Goal: Communication & Community: Participate in discussion

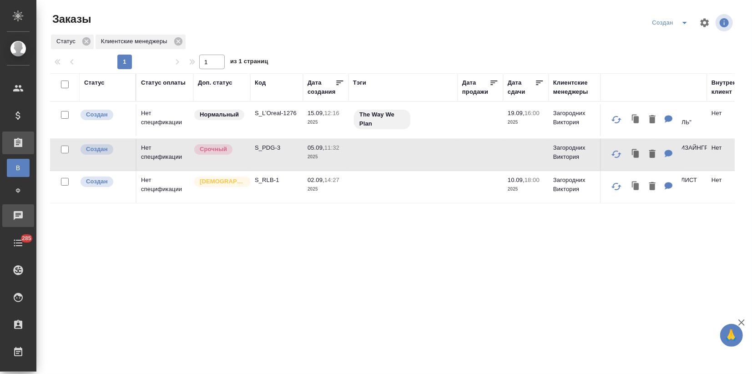
click at [18, 217] on div "Чаты" at bounding box center [6, 216] width 23 height 14
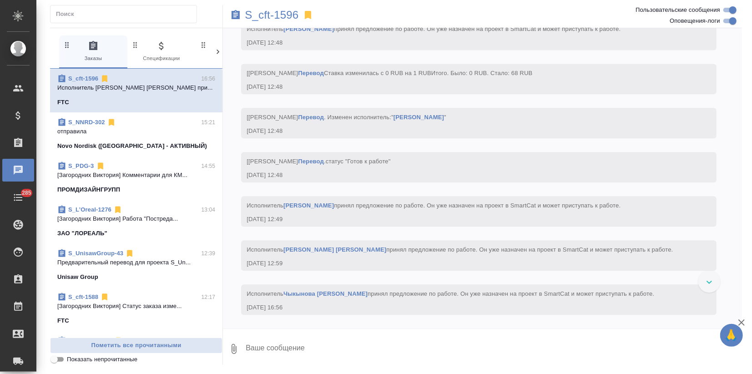
scroll to position [1399, 0]
click at [86, 120] on link "S_NNRD-302" at bounding box center [86, 122] width 37 height 7
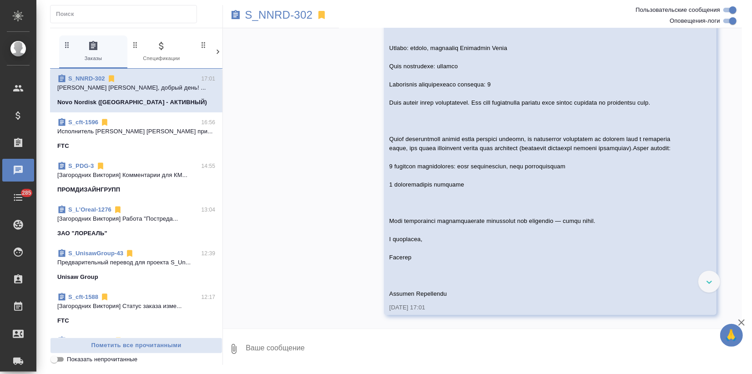
scroll to position [3502, 0]
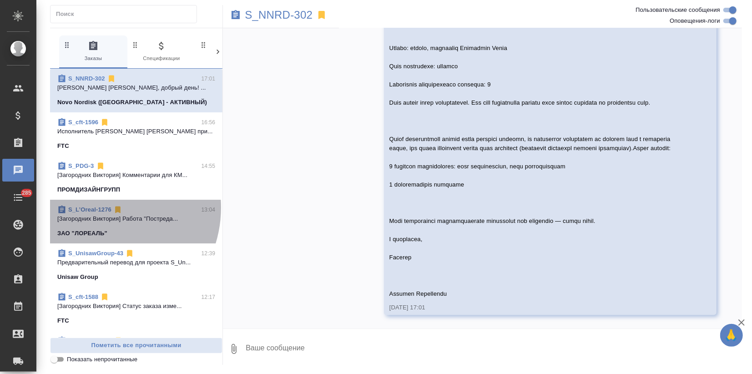
click at [98, 208] on link "S_L’Oreal-1276" at bounding box center [89, 209] width 43 height 7
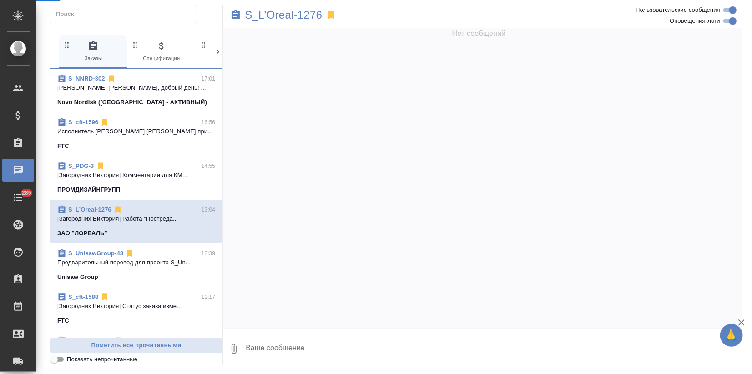
scroll to position [0, 0]
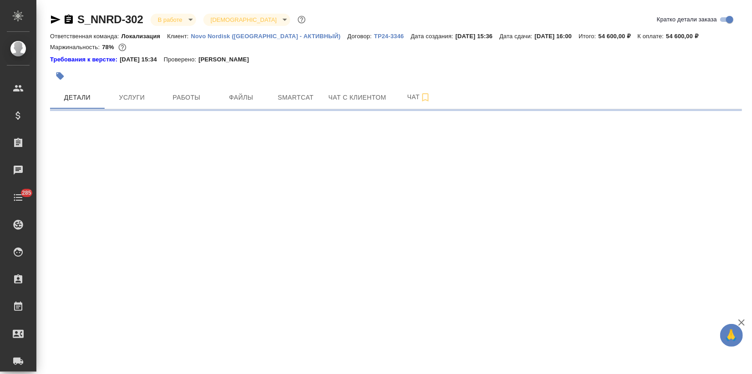
select select "RU"
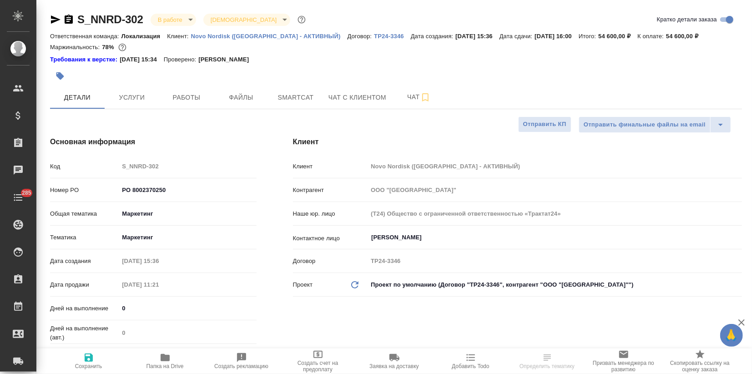
type textarea "x"
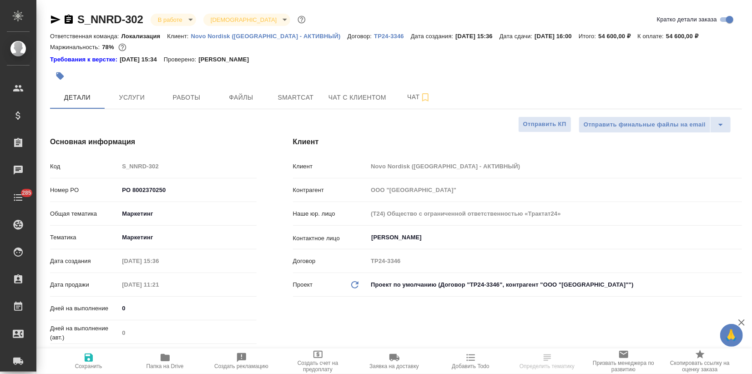
type textarea "x"
type input "Федотова Ирина"
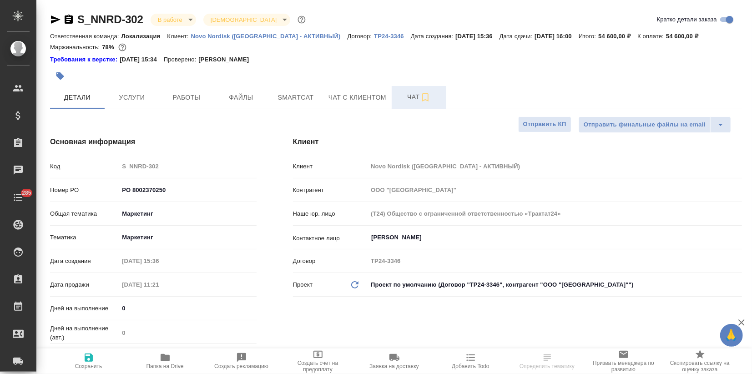
type input "Переверзева Анна a.pereverzeva"
click at [408, 96] on span "Чат" at bounding box center [419, 96] width 44 height 11
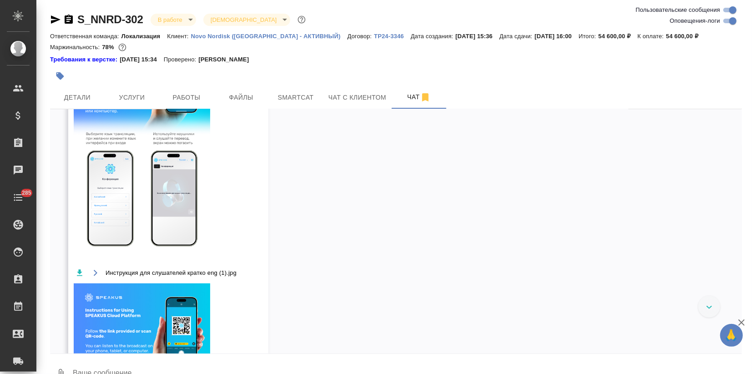
scroll to position [2818, 0]
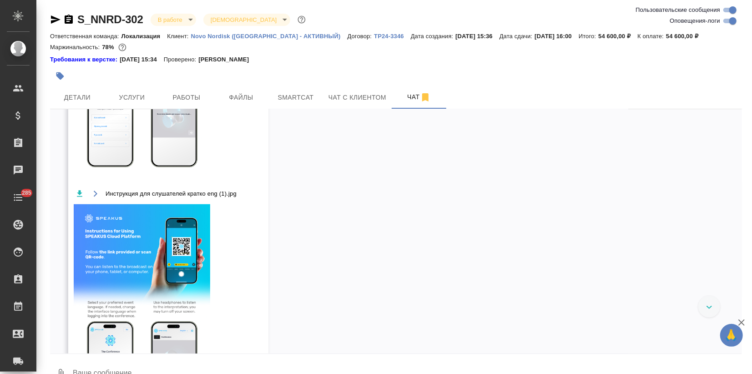
click at [742, 322] on icon "button" at bounding box center [741, 322] width 11 height 11
click at [98, 368] on textarea at bounding box center [407, 374] width 670 height 31
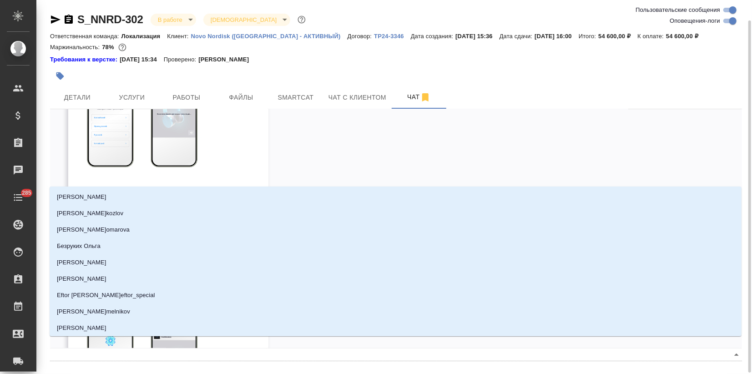
scroll to position [10, 0]
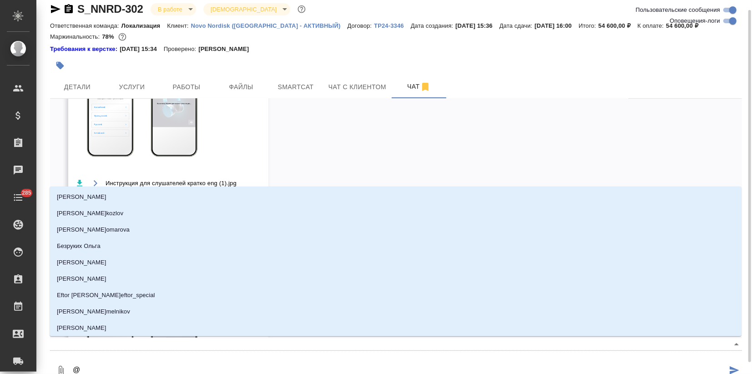
type textarea "@ф"
type input "ф"
type textarea "@фе"
type input "фе"
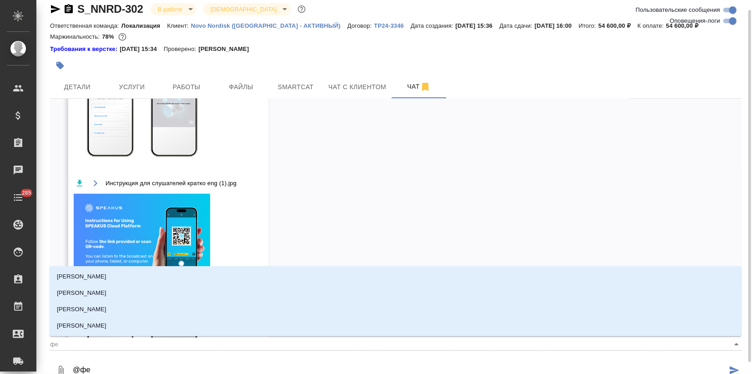
type textarea "@фед"
type input "фед"
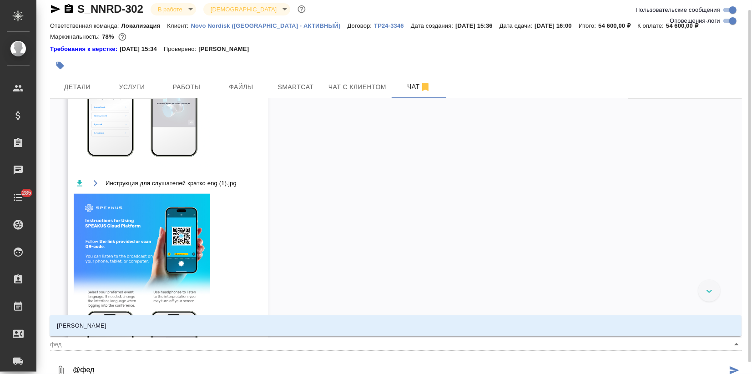
type textarea "@федо"
type input "федо"
type textarea "@федот"
type input "федот"
type textarea "@федото"
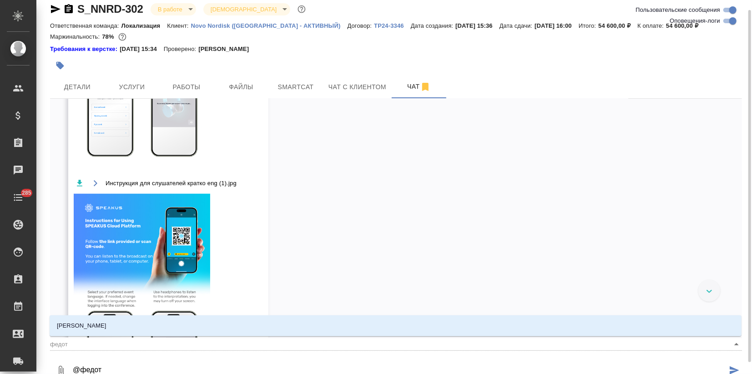
type input "федото"
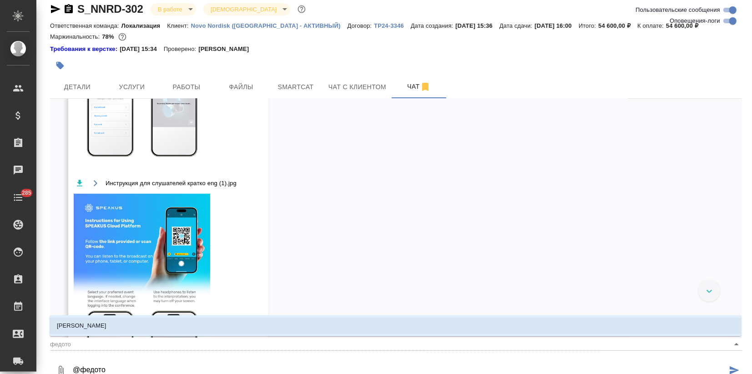
click at [104, 328] on li "Федотова Ирина" at bounding box center [396, 326] width 692 height 16
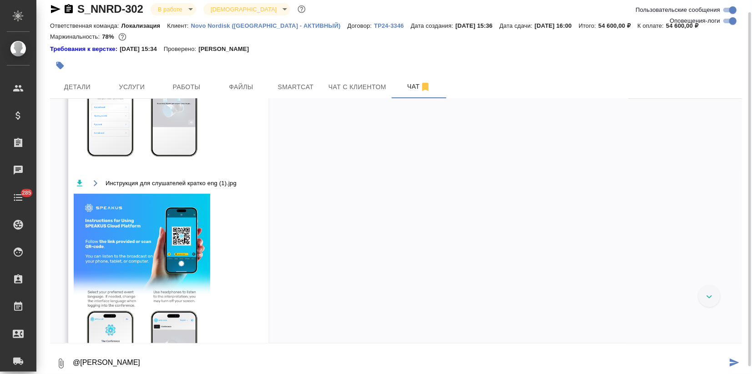
scroll to position [12, 0]
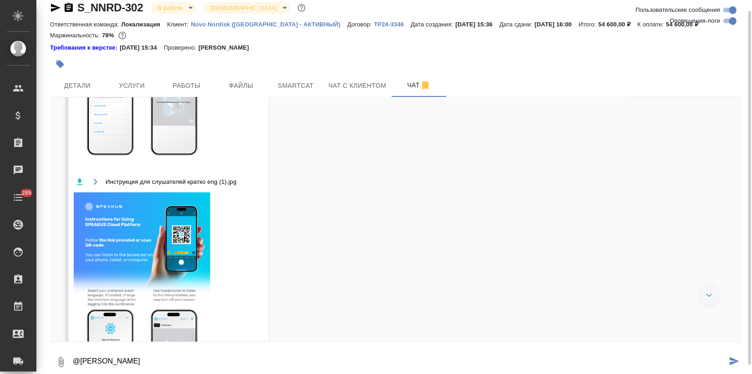
paste textarea "Виктория, добрый день! Мы обсудили детали предстоящей встречи: Формат: онлайн, …"
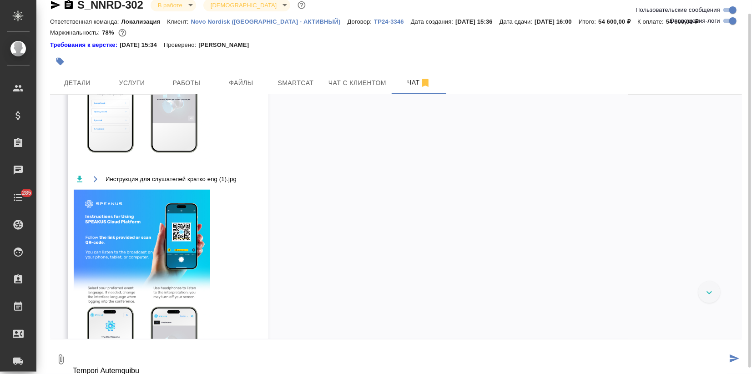
type textarea "@Федотова Ирина Виктория, добрый день! Мы обсудили детали предстоящей встречи: …"
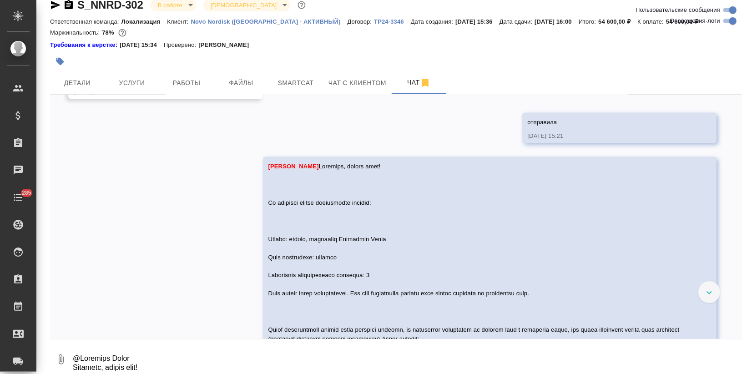
scroll to position [3197, 0]
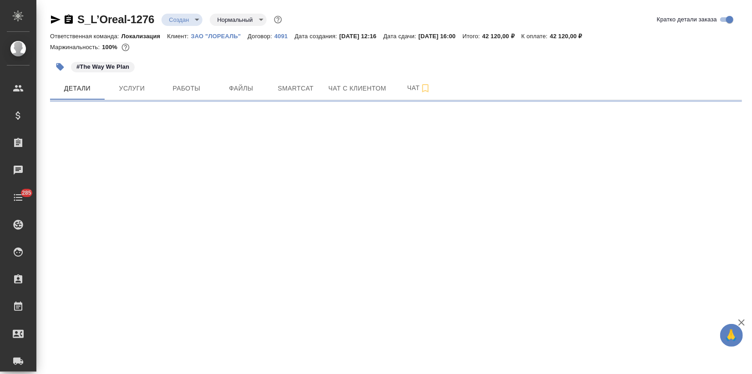
select select "RU"
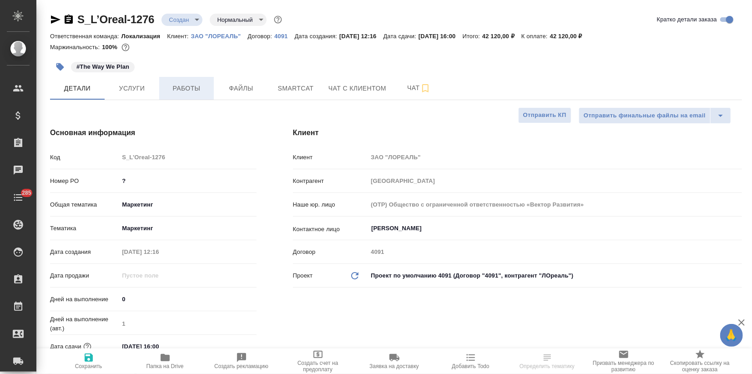
type textarea "x"
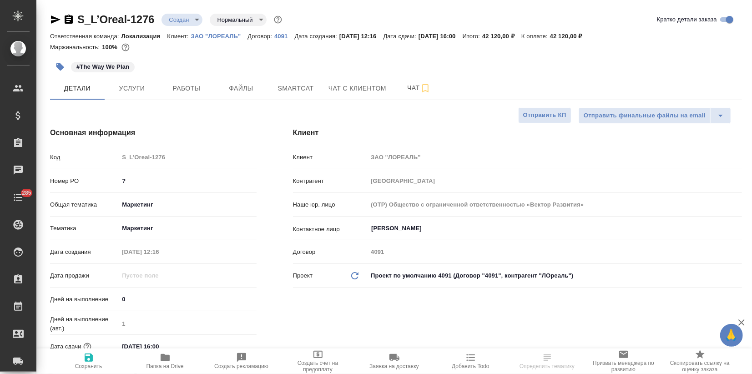
type textarea "x"
click at [224, 34] on p "ЗАО "ЛОРЕАЛЬ"" at bounding box center [219, 36] width 57 height 7
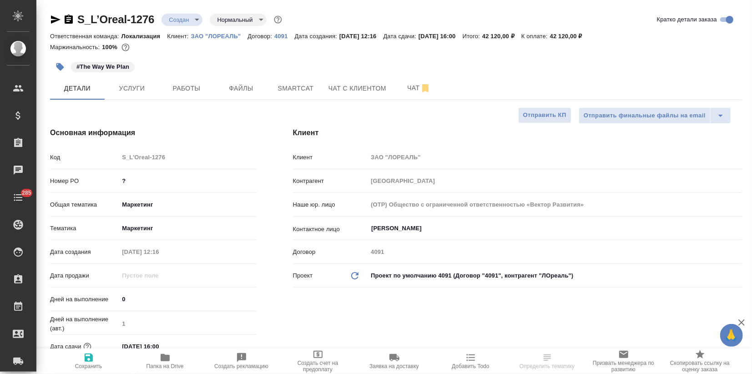
type textarea "x"
select select "RU"
type textarea "x"
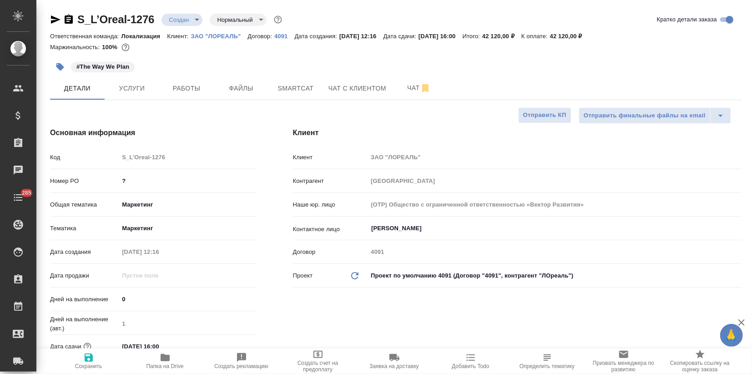
type textarea "x"
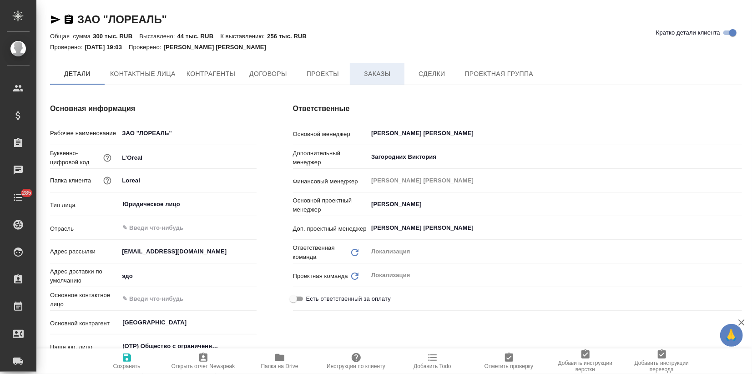
type textarea "x"
click at [356, 72] on button "Заказы" at bounding box center [377, 74] width 55 height 23
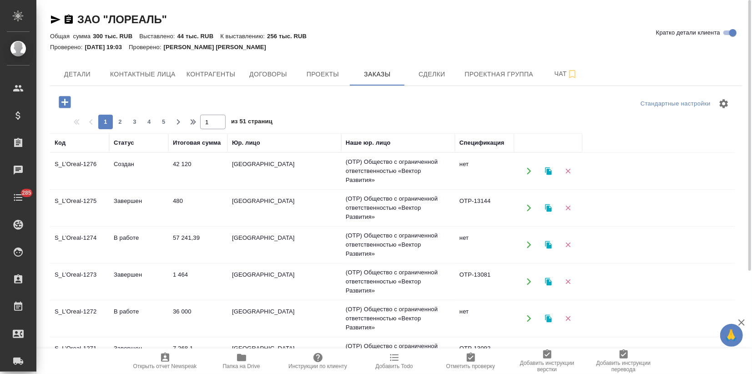
drag, startPoint x: 131, startPoint y: 133, endPoint x: 127, endPoint y: 130, distance: 4.8
click at [131, 133] on th "Статус" at bounding box center [138, 142] width 59 height 19
click at [121, 123] on span "2" at bounding box center [120, 121] width 15 height 9
type input "2"
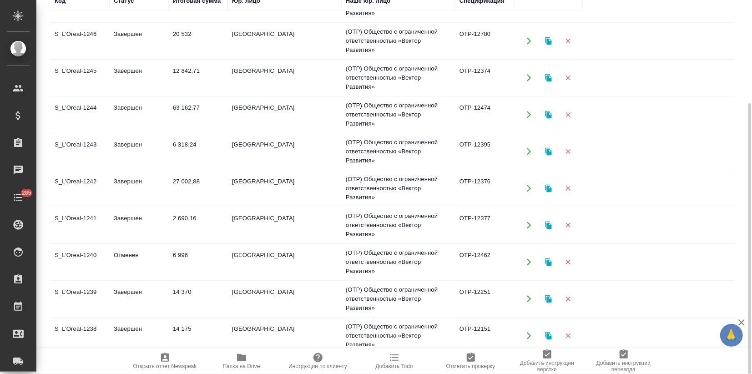
scroll to position [202, 0]
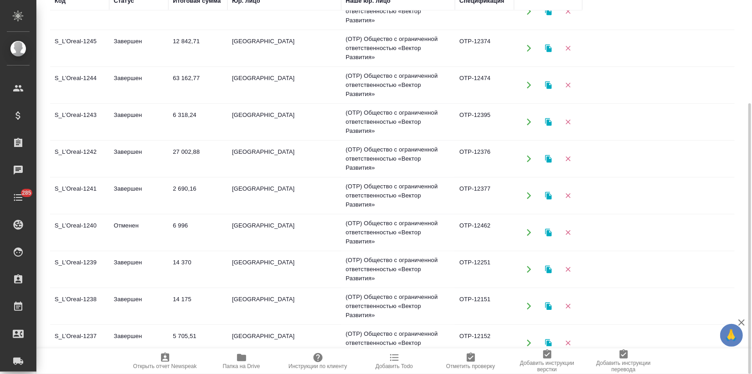
click at [105, 86] on td "S_L’Oreal-1244" at bounding box center [79, 85] width 59 height 32
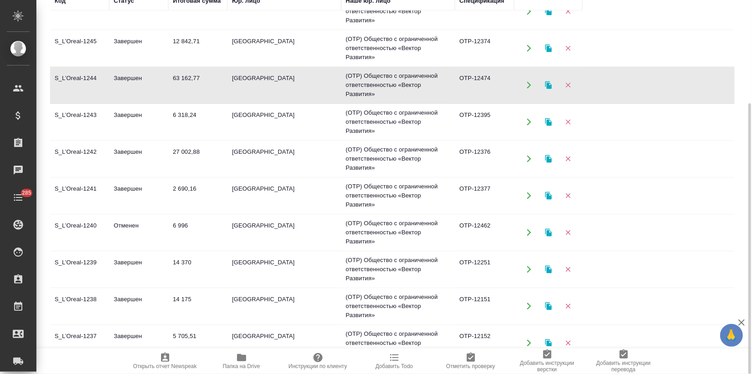
click at [105, 86] on td "S_L’Oreal-1244" at bounding box center [79, 85] width 59 height 32
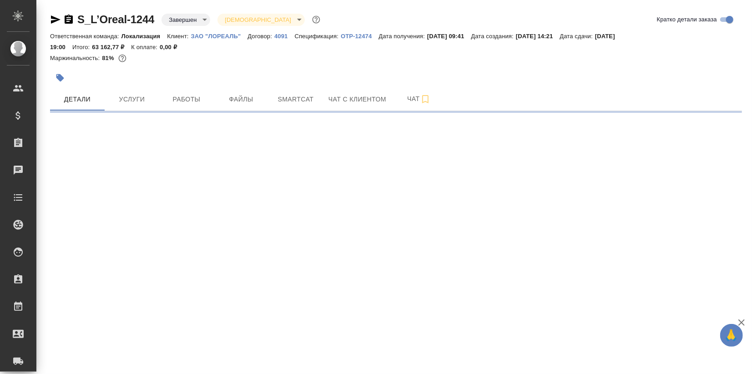
select select "RU"
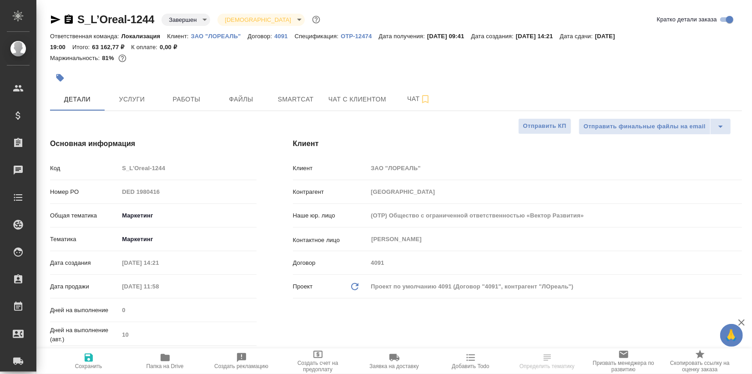
type textarea "x"
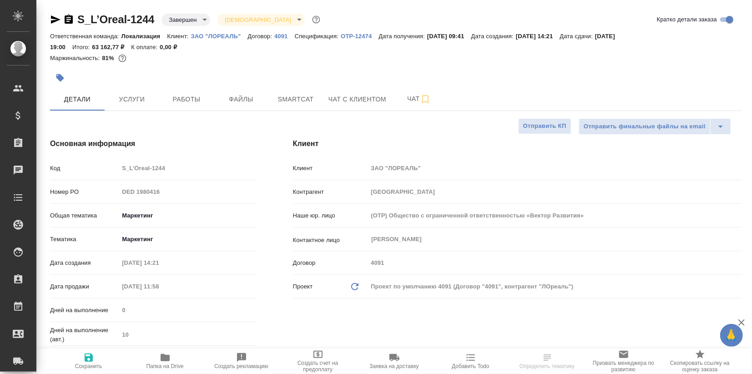
type textarea "x"
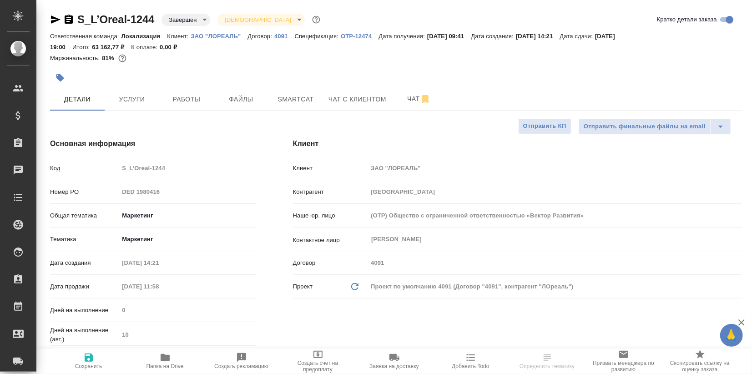
type textarea "x"
click at [159, 358] on span "Папка на Drive" at bounding box center [165, 360] width 66 height 17
type textarea "x"
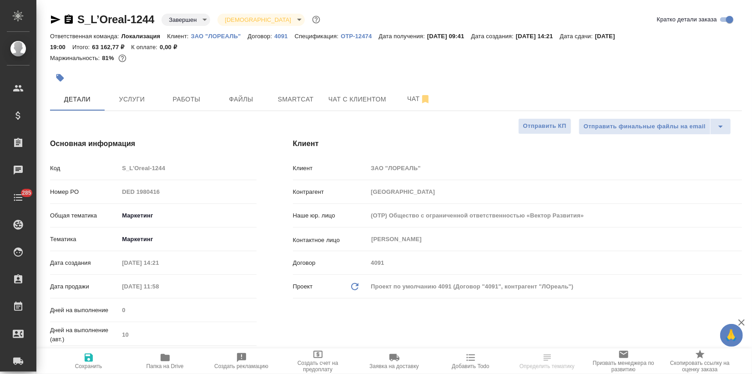
type textarea "x"
select select "RU"
type textarea "x"
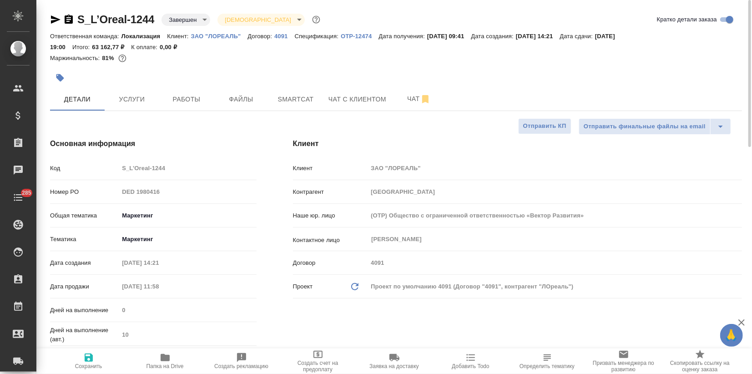
type textarea "x"
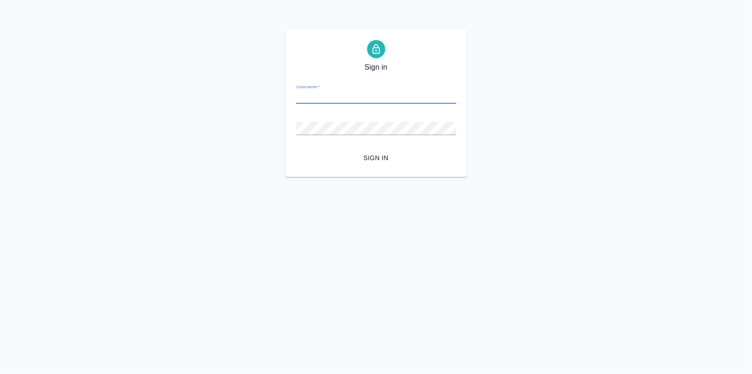
click at [330, 101] on input "Username   *" at bounding box center [376, 97] width 160 height 13
type input "v.zagorodnikh@awatera.com"
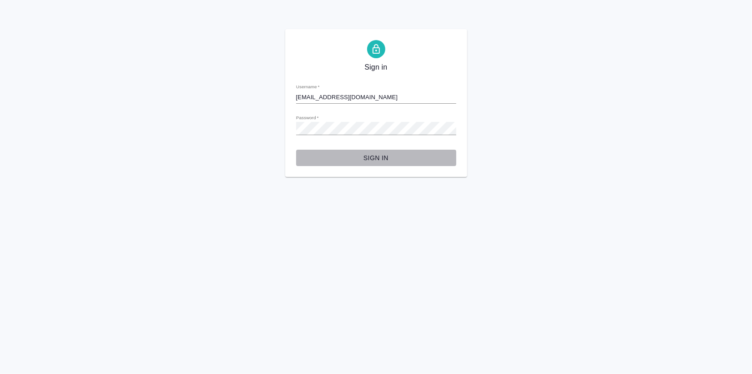
drag, startPoint x: 369, startPoint y: 156, endPoint x: 350, endPoint y: 157, distance: 19.6
click at [369, 155] on span "Sign in" at bounding box center [377, 157] width 146 height 11
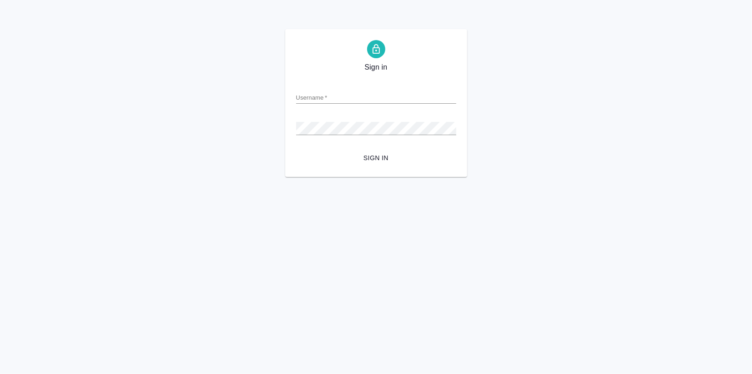
click at [312, 96] on input "Username   *" at bounding box center [376, 97] width 160 height 13
type input "[EMAIL_ADDRESS][DOMAIN_NAME]"
click at [379, 157] on span "Sign in" at bounding box center [377, 157] width 146 height 11
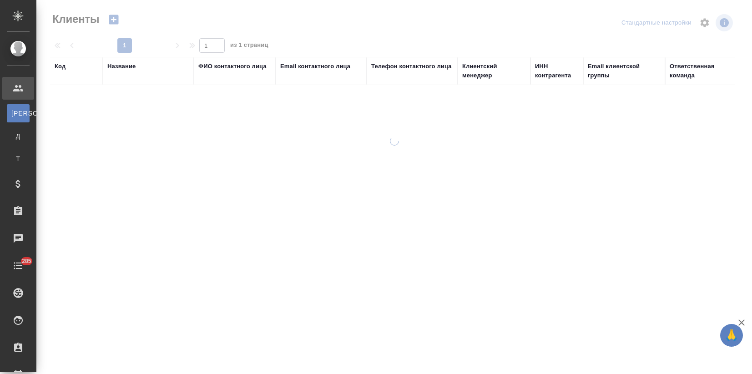
select select "RU"
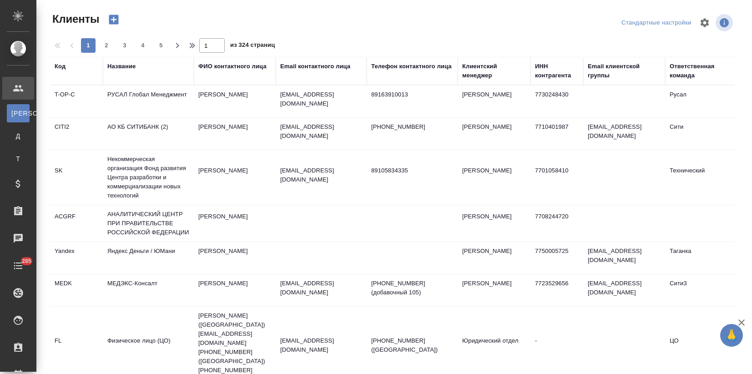
select select "RU"
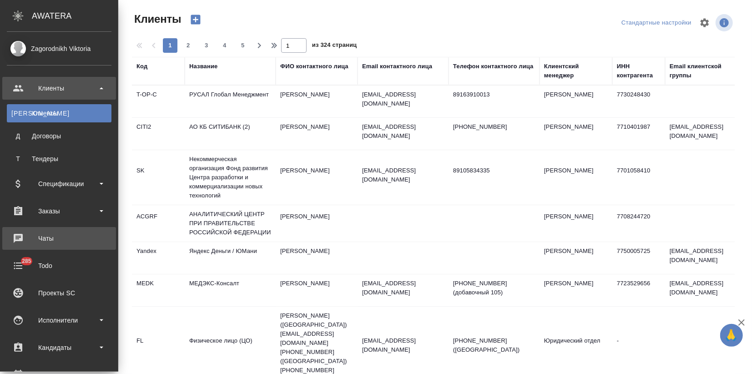
click at [55, 240] on div "Чаты" at bounding box center [59, 239] width 105 height 14
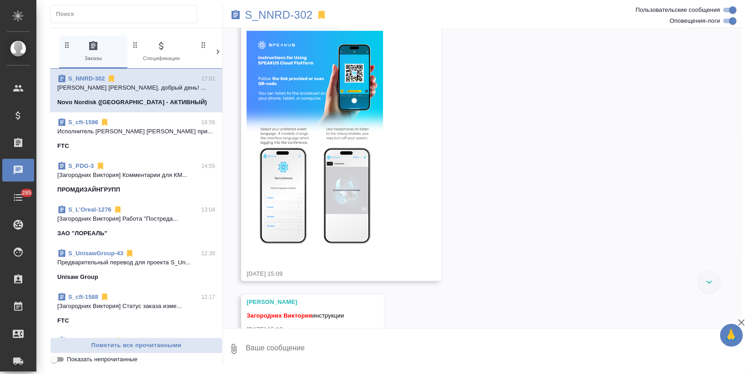
scroll to position [3486, 0]
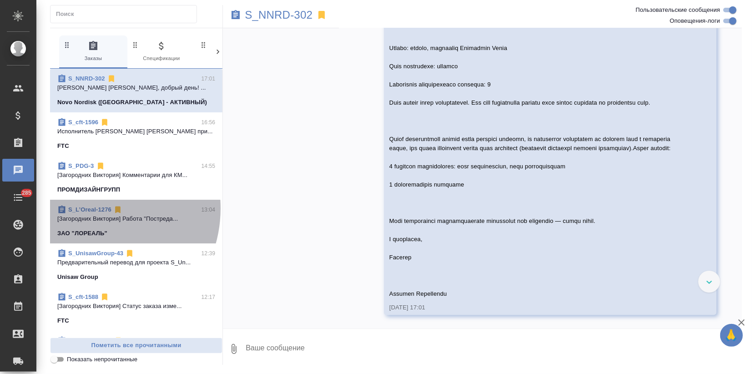
click at [89, 208] on link "S_L’Oreal-1276" at bounding box center [89, 209] width 43 height 7
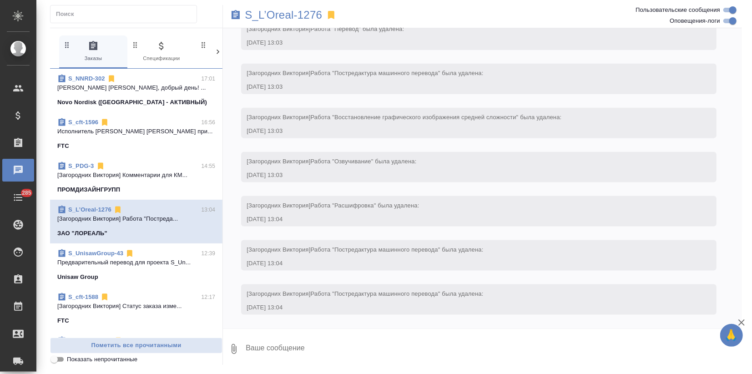
scroll to position [721, 0]
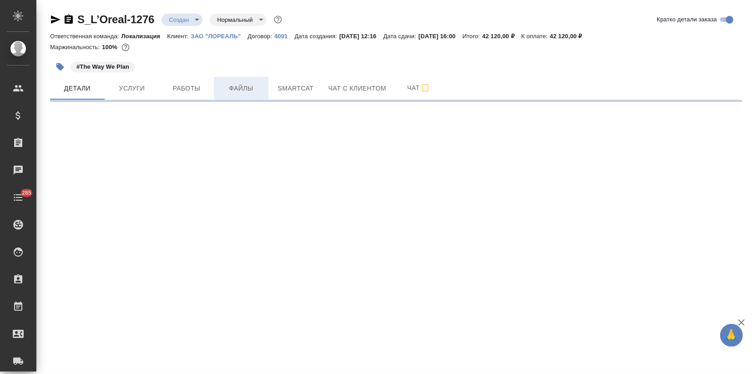
select select "RU"
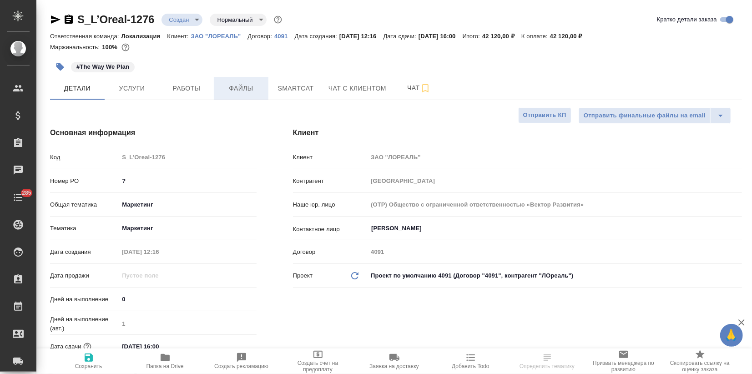
type textarea "x"
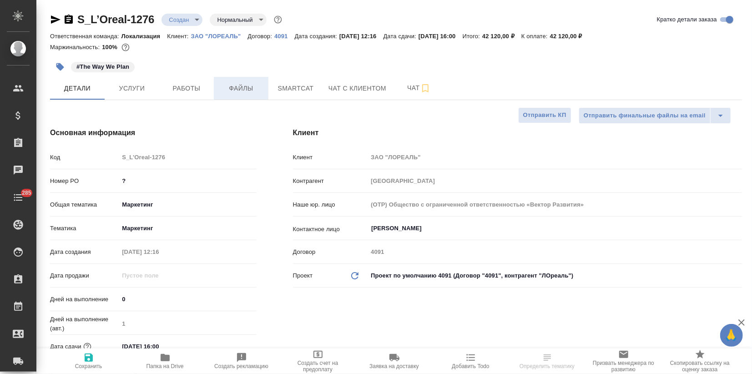
type textarea "x"
click at [230, 34] on p "ЗАО "ЛОРЕАЛЬ"" at bounding box center [219, 36] width 57 height 7
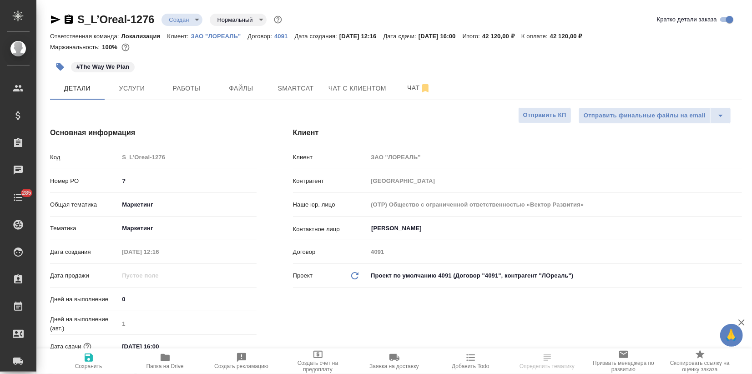
type textarea "x"
select select "RU"
type textarea "x"
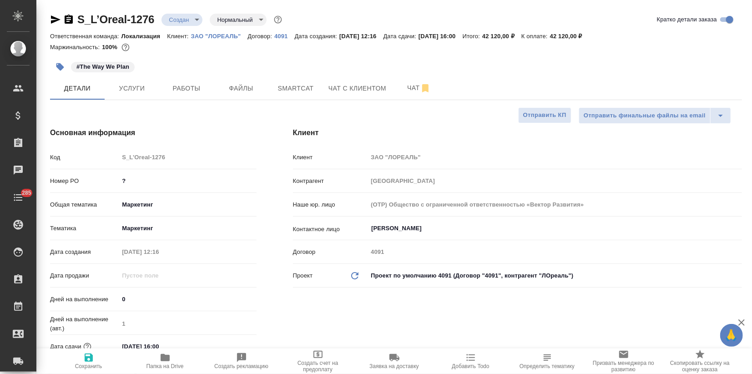
type textarea "x"
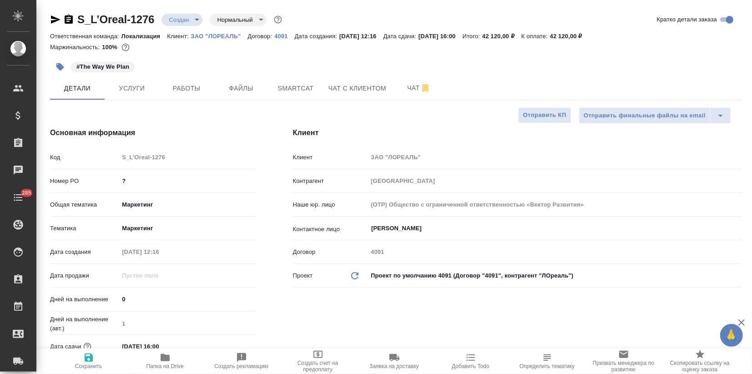
type textarea "x"
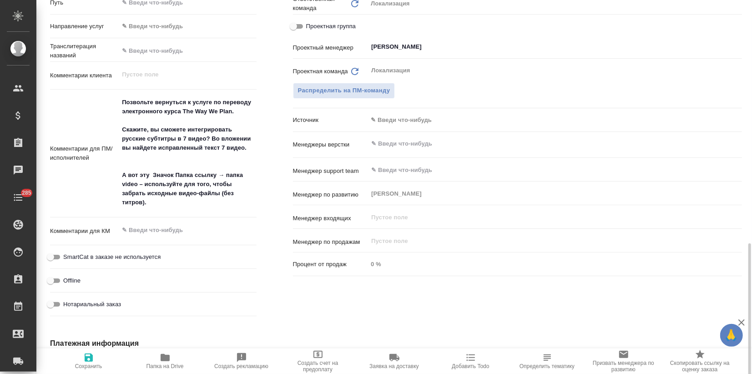
scroll to position [506, 0]
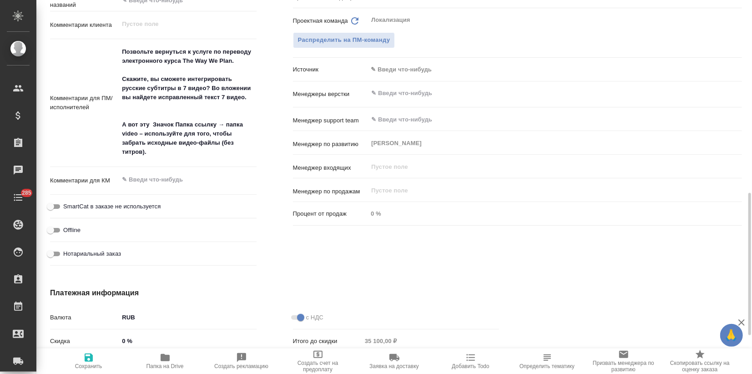
click at [147, 167] on hr at bounding box center [153, 167] width 207 height 0
type textarea "x"
click at [142, 175] on textarea at bounding box center [187, 179] width 137 height 15
type textarea "1"
type textarea "x"
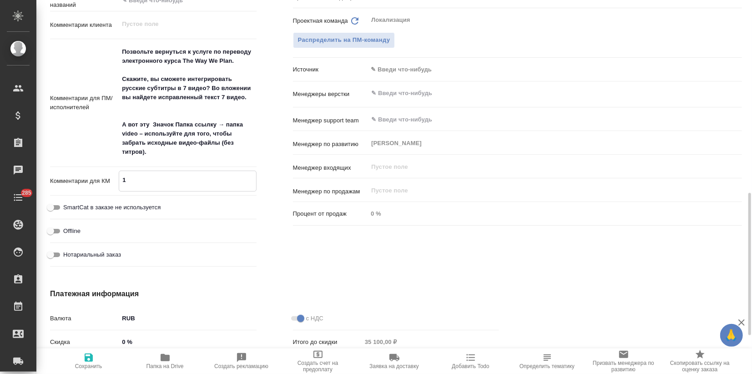
type textarea "x"
type textarea "12"
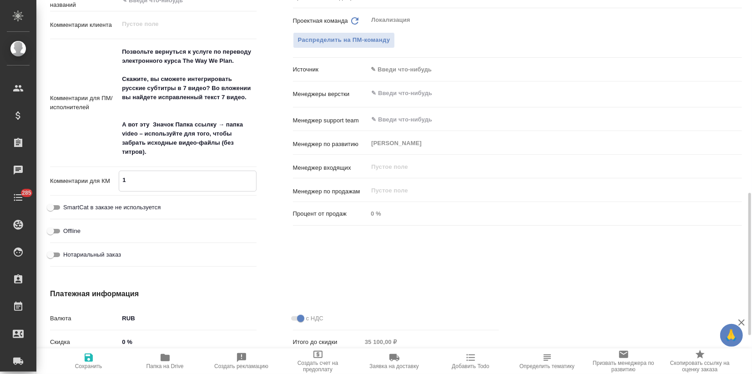
type textarea "x"
type textarea "12."
type textarea "x"
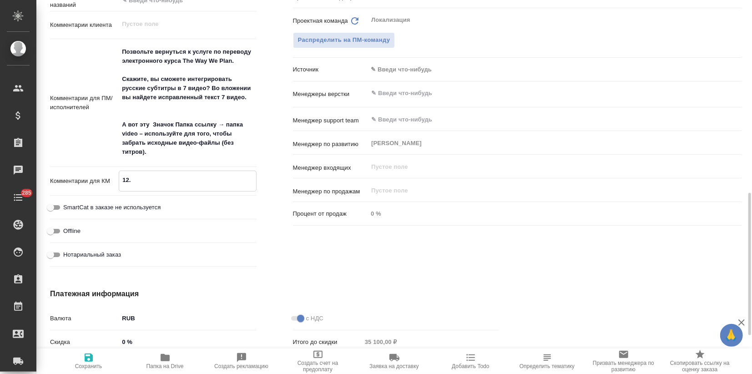
type textarea "x"
type textarea "12.0"
type textarea "x"
type textarea "12.09"
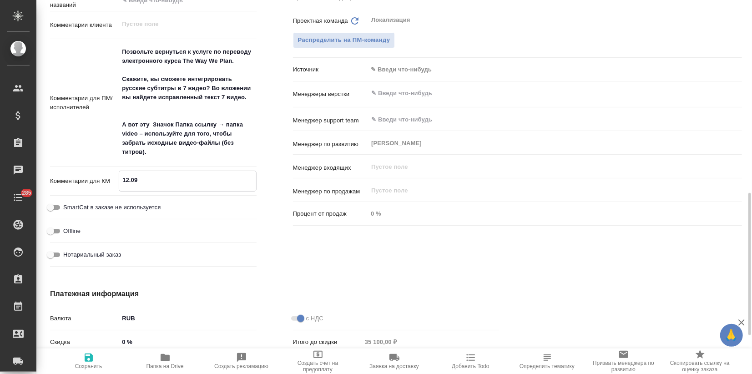
type textarea "x"
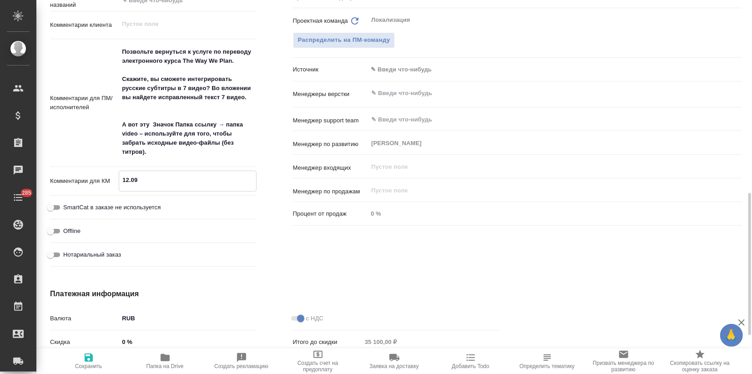
type textarea "12.09."
type textarea "x"
type textarea "12.09.:"
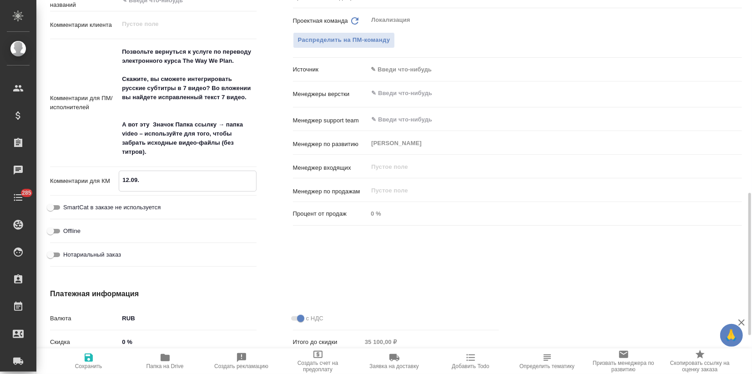
type textarea "x"
type textarea "12.09.:"
type textarea "x"
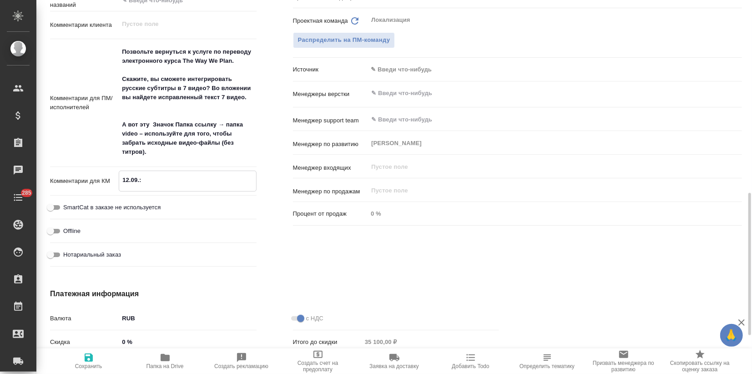
type textarea "12.09.:"
type textarea "x"
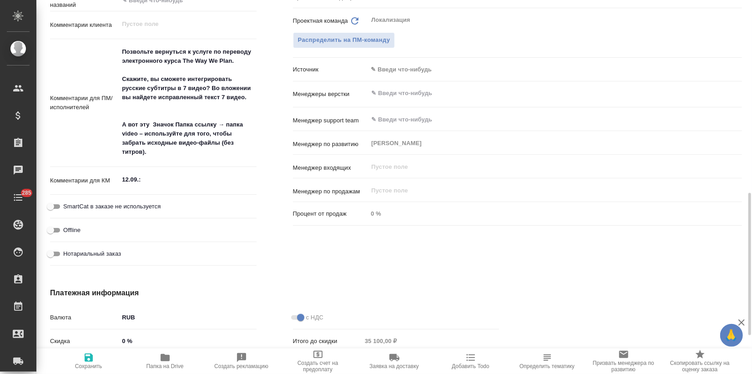
type textarea "x"
paste textarea "нужно подождать неделю – вернется из отпуска моя коллега, Екатерина Плотникова,…"
type textarea "12.09.: нужно подождать неделю – вернется из отпуска моя коллега, Екатерина Пло…"
type textarea "x"
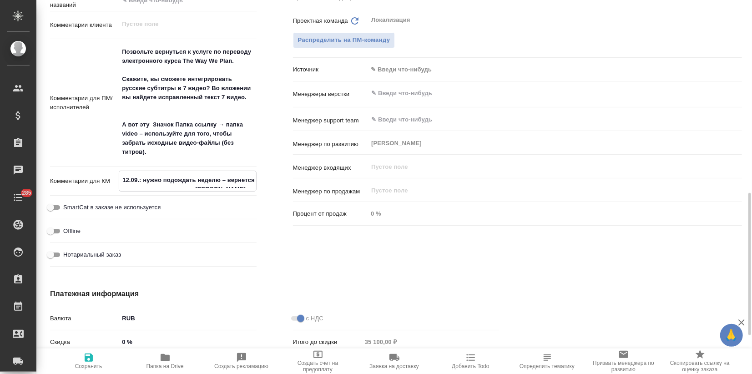
type textarea "x"
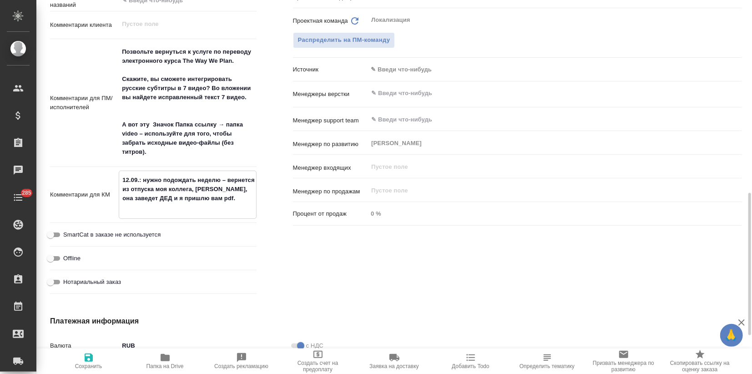
click at [139, 178] on textarea "12.09.: нужно подождать неделю – вернется из отпуска моя коллега, Екатерина Пло…" at bounding box center [187, 193] width 137 height 43
type textarea "x"
type textarea "12.09. : нужно подождать неделю – вернется из отпуска моя коллега, Екатерина Пл…"
type textarea "x"
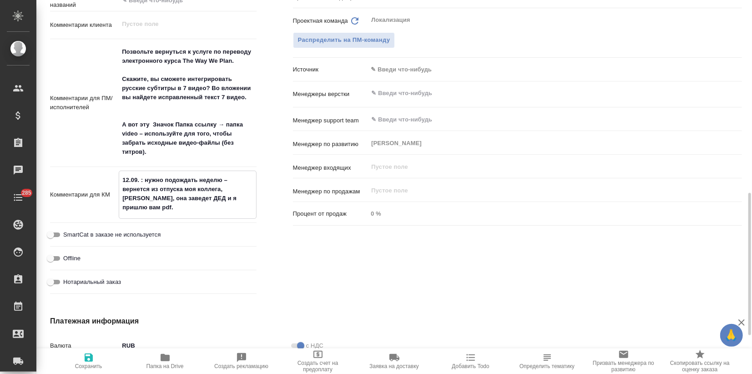
type textarea "x"
type textarea "12.09. К: нужно подождать неделю – вернется из отпуска моя коллега, Екатерина П…"
type textarea "x"
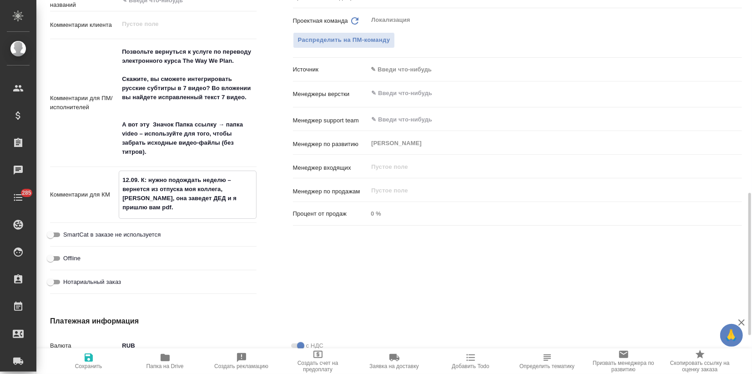
type textarea "x"
type textarea "12.09. КЛ: нужно подождать неделю – вернется из отпуска моя коллега, Екатерина …"
type textarea "x"
type textarea "12.09. КЛ: нужно подождать неделю – вернется из отпуска моя коллега, Екатерина …"
type textarea "x"
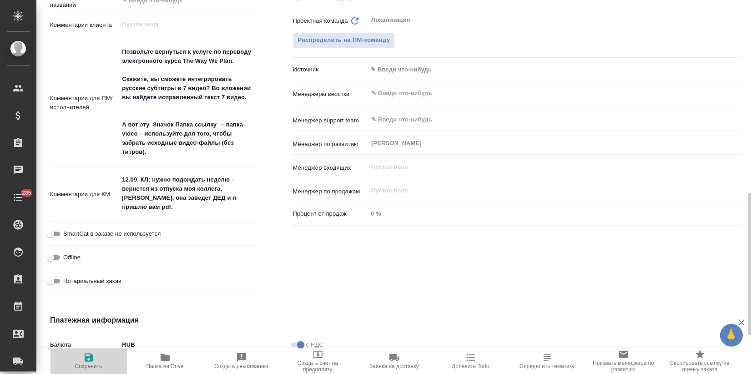
click at [94, 361] on icon "button" at bounding box center [88, 357] width 11 height 11
type textarea "x"
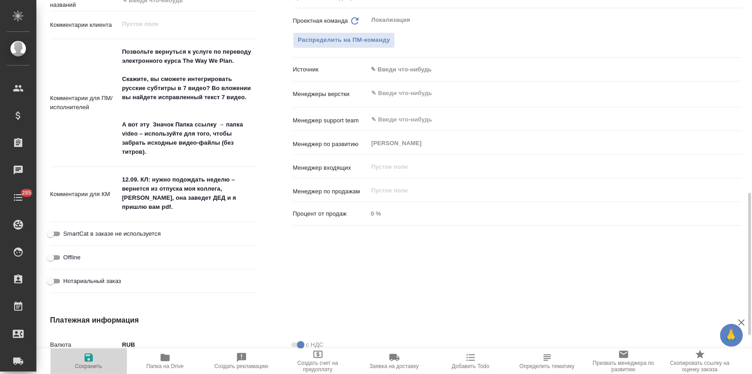
type textarea "x"
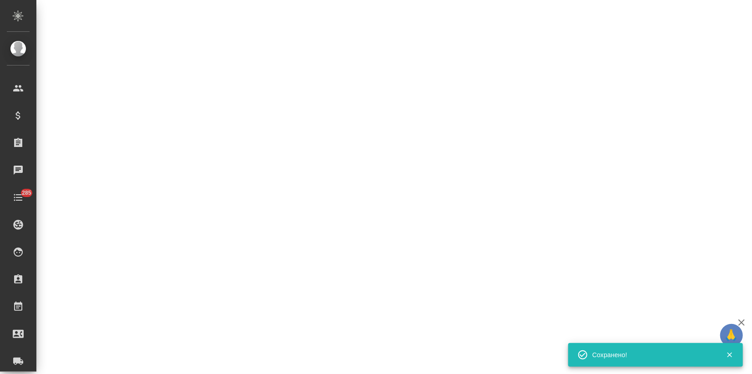
select select "RU"
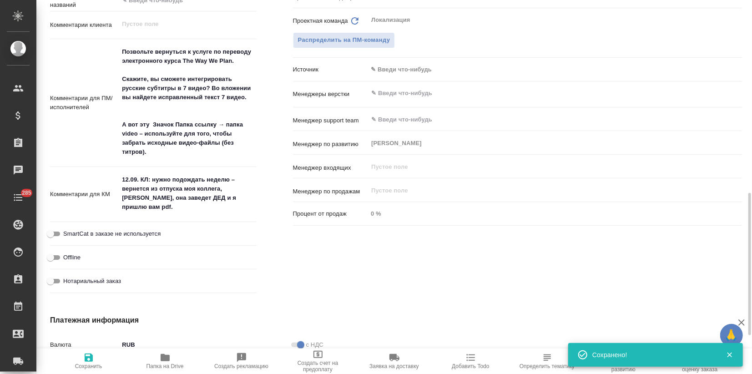
type textarea "x"
click at [154, 208] on textarea "12.09. КЛ: нужно подождать неделю – вернется из отпуска моя коллега, Екатерина …" at bounding box center [187, 193] width 137 height 43
type textarea "x"
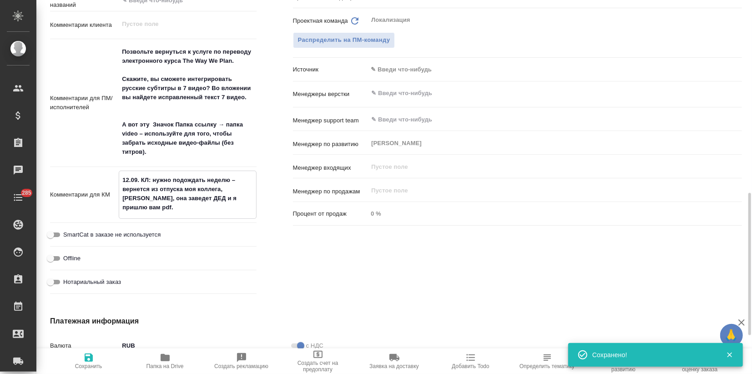
type textarea "x"
type textarea "12.09. КЛ: нужно подождать неделю – вернется из отпуска моя коллега, Екатерина …"
type textarea "x"
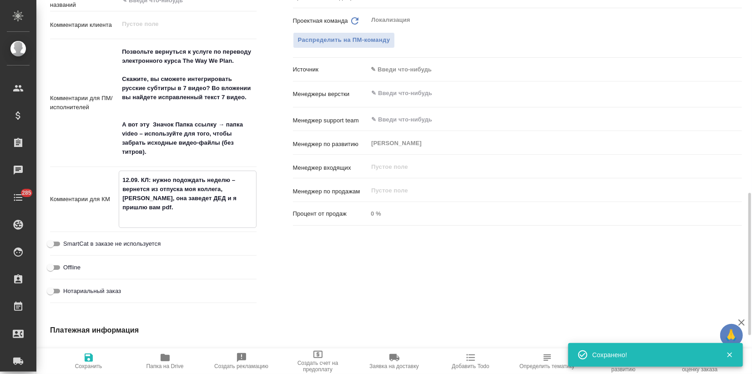
type textarea "12.09. КЛ: нужно подождать неделю – вернется из отпуска моя коллега, Екатерина …"
type textarea "x"
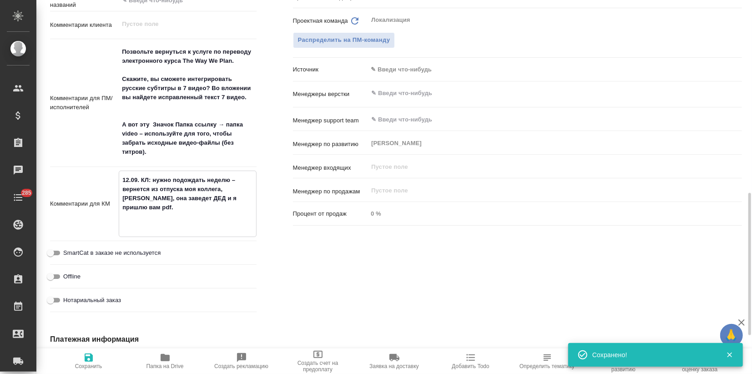
type textarea "12.09. КЛ: нужно подождать неделю – вернется из отпуска моя коллега, Екатерина …"
type textarea "x"
click at [137, 222] on textarea "12.09. КЛ: нужно подождать неделю – вернется из отпуска моя коллега, Екатерина …" at bounding box center [187, 202] width 137 height 61
type textarea "12.09. КЛ: нужно подождать неделю – вернется из отпуска моя коллега, Екатерина …"
type textarea "x"
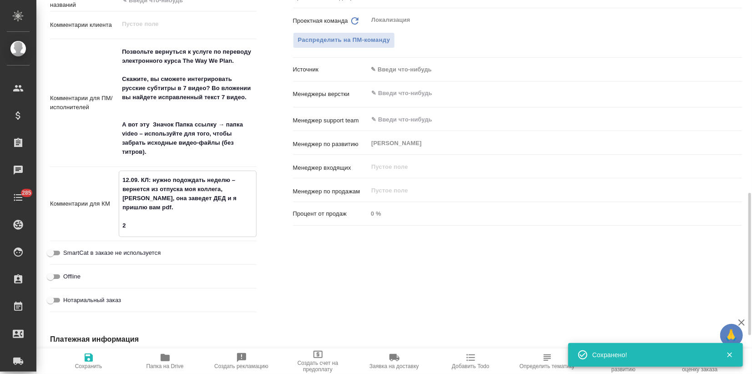
type textarea "x"
type textarea "12.09. КЛ: нужно подождать неделю – вернется из отпуска моя коллега, Екатерина …"
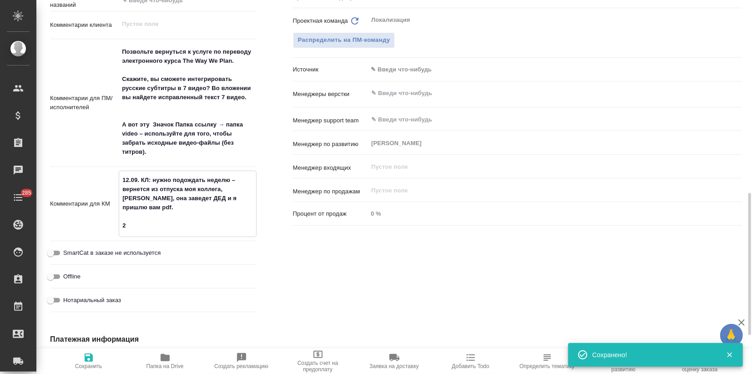
type textarea "x"
type textarea "12.09. КЛ: нужно подождать неделю – вернется из отпуска моя коллега, Екатерина …"
type textarea "x"
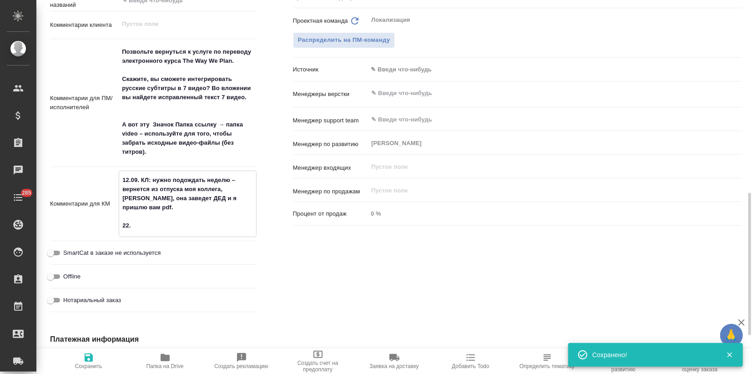
type textarea "x"
type textarea "12.09. КЛ: нужно подождать неделю – вернется из отпуска моя коллега, Екатерина …"
type textarea "x"
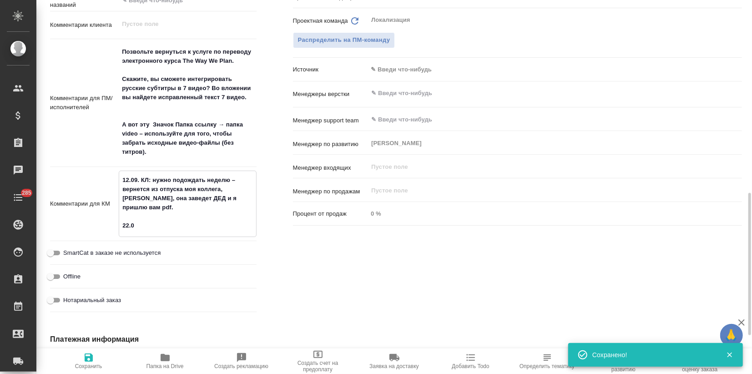
type textarea "x"
type textarea "12.09. КЛ: нужно подождать неделю – вернется из отпуска моя коллега, Екатерина …"
type textarea "x"
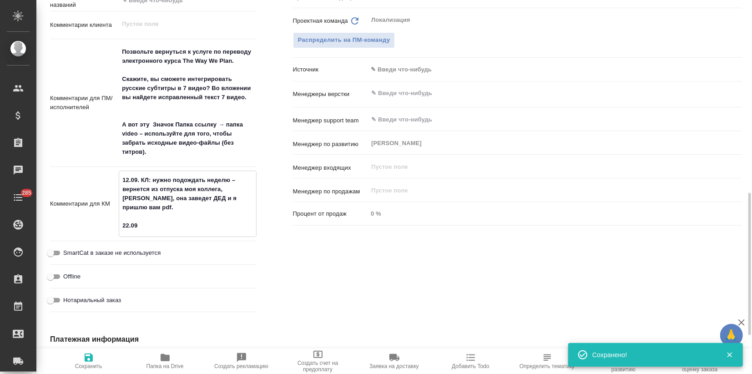
type textarea "12.09. КЛ: нужно подождать неделю – вернется из отпуска моя коллега, Екатерина …"
type textarea "x"
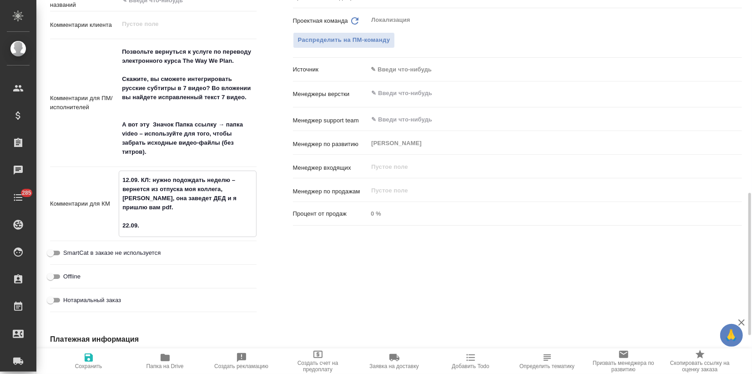
type textarea "x"
type textarea "12.09. КЛ: нужно подождать неделю – вернется из отпуска моя коллега, Екатерина …"
type textarea "x"
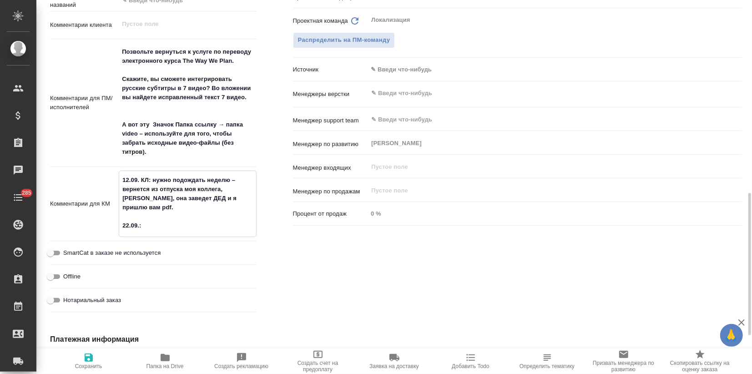
type textarea "x"
type textarea "12.09. КЛ: нужно подождать неделю – вернется из отпуска моя коллега, Екатерина …"
type textarea "x"
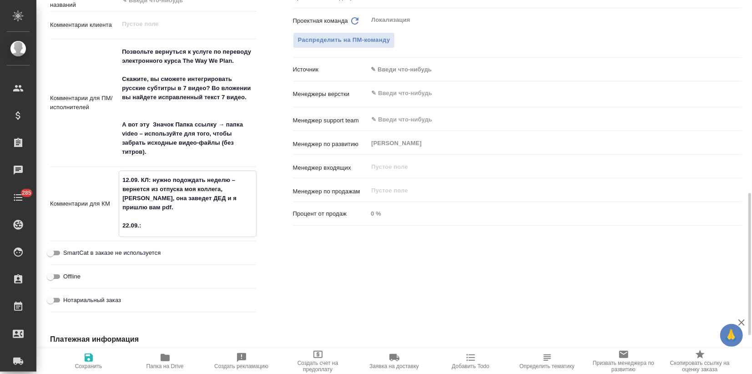
type textarea "12.09. КЛ: нужно подождать неделю – вернется из отпуска моя коллега, Екатерина …"
type textarea "x"
type textarea "12.09. КЛ: нужно подождать неделю – вернется из отпуска моя коллега, Екатерина …"
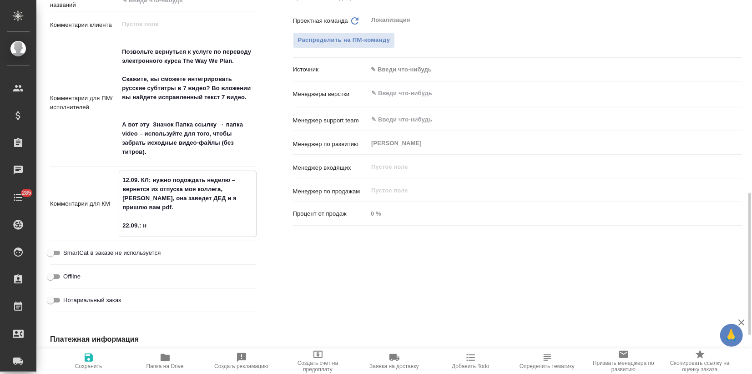
type textarea "x"
type textarea "12.09. КЛ: нужно подождать неделю – вернется из отпуска моя коллега, Екатерина …"
type textarea "x"
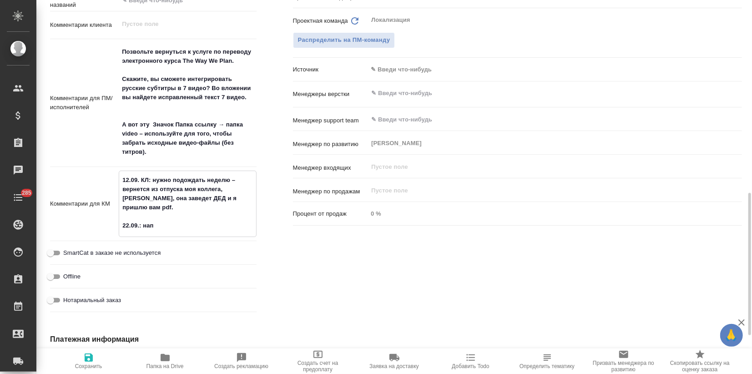
type textarea "x"
type textarea "12.09. КЛ: нужно подождать неделю – вернется из отпуска моя коллега, Екатерина …"
type textarea "x"
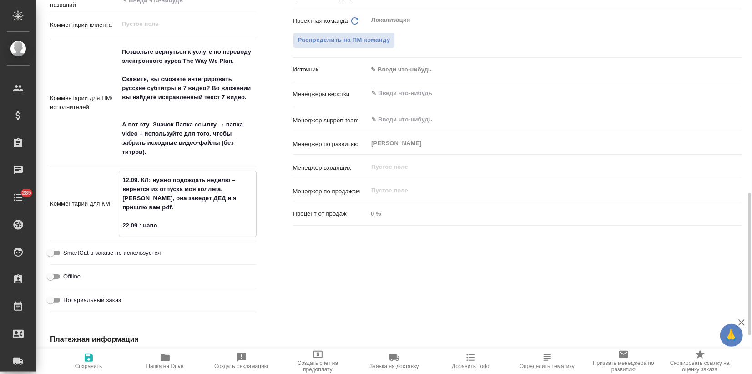
type textarea "x"
type textarea "12.09. КЛ: нужно подождать неделю – вернется из отпуска моя коллега, Екатерина …"
type textarea "x"
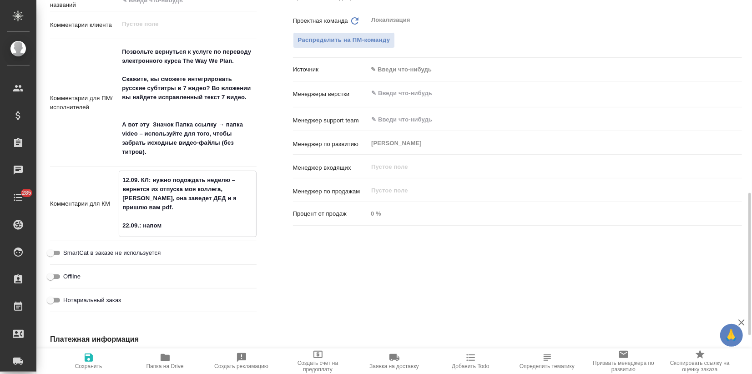
type textarea "12.09. КЛ: нужно подождать неделю – вернется из отпуска моя коллега, Екатерина …"
type textarea "x"
type textarea "12.09. КЛ: нужно подождать неделю – вернется из отпуска моя коллега, Екатерина …"
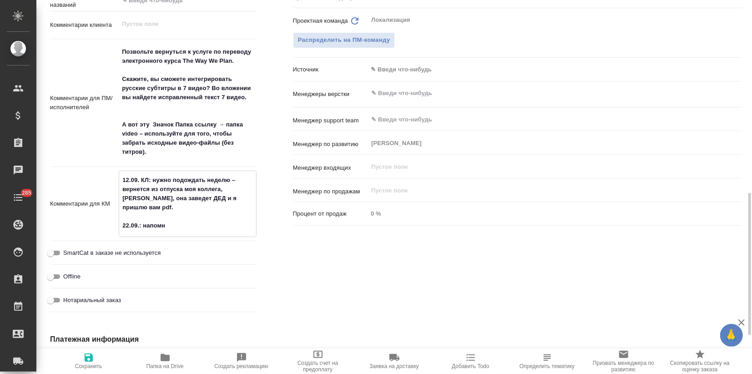
type textarea "x"
type textarea "12.09. КЛ: нужно подождать неделю – вернется из отпуска моя коллега, Екатерина …"
type textarea "x"
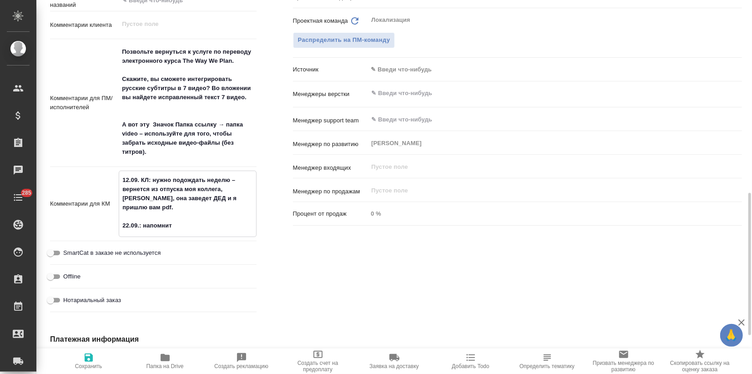
type textarea "x"
type textarea "12.09. КЛ: нужно подождать неделю – вернется из отпуска моя коллега, Екатерина …"
type textarea "x"
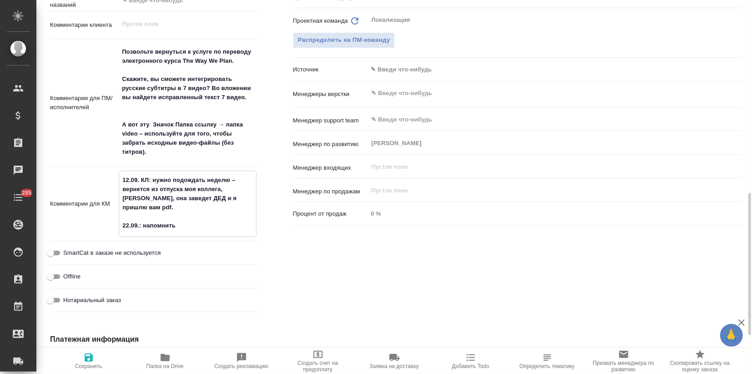
type textarea "x"
type textarea "12.09. КЛ: нужно подождать неделю – вернется из отпуска моя коллега, Екатерина …"
type textarea "x"
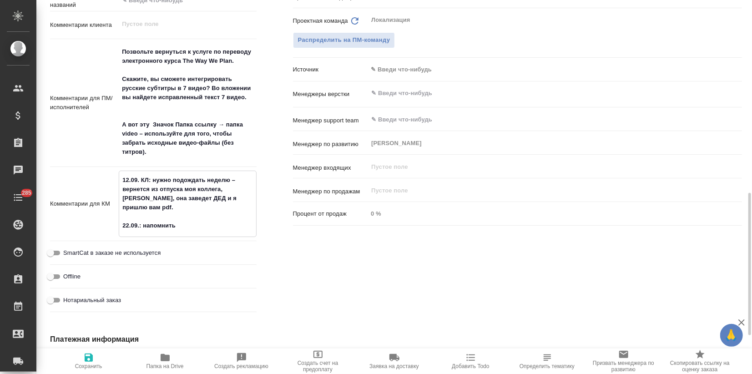
type textarea "12.09. КЛ: нужно подождать неделю – вернется из отпуска моя коллега, Екатерина …"
type textarea "x"
type textarea "12.09. КЛ: нужно подождать неделю – вернется из отпуска моя коллега, Екатерина …"
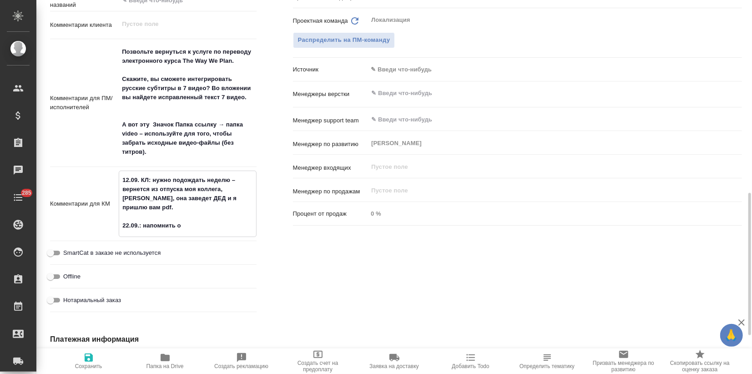
type textarea "x"
type textarea "12.09. КЛ: нужно подождать неделю – вернется из отпуска моя коллега, Екатерина …"
type textarea "x"
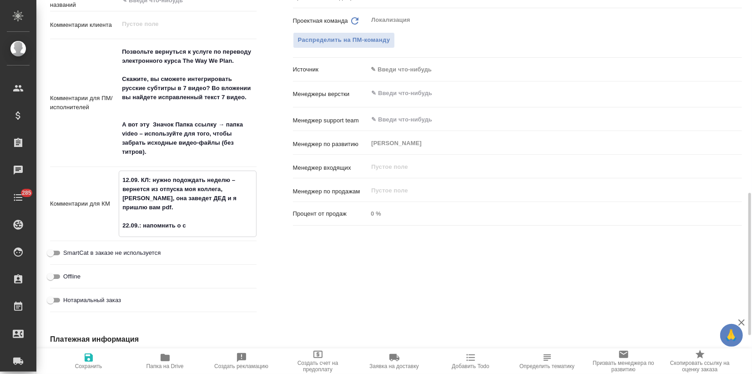
type textarea "x"
type textarea "12.09. КЛ: нужно подождать неделю – вернется из отпуска моя коллега, Екатерина …"
type textarea "x"
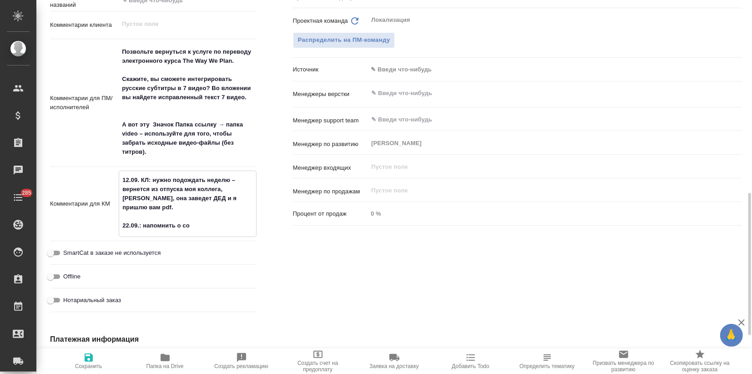
type textarea "x"
type textarea "12.09. КЛ: нужно подождать неделю – вернется из отпуска моя коллега, Екатерина …"
type textarea "x"
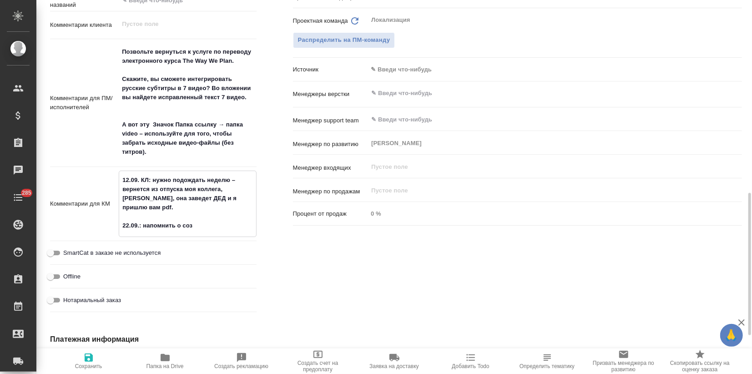
type textarea "12.09. КЛ: нужно подождать неделю – вернется из отпуска моя коллега, Екатерина …"
type textarea "x"
click at [90, 350] on button "Сохранить" at bounding box center [89, 361] width 76 height 25
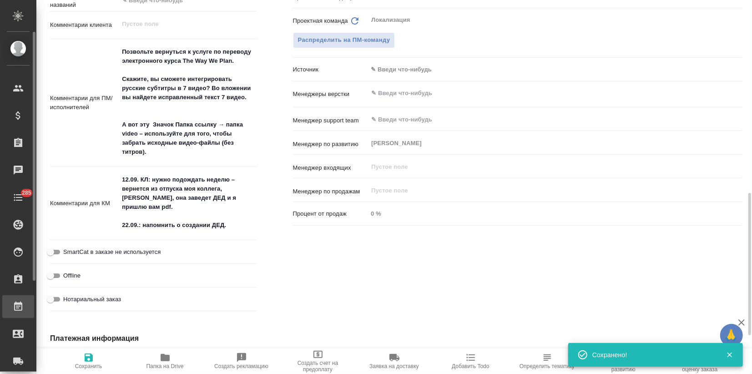
click at [501, 233] on div "Ответственные Клиентские менеджеры Загородних Виктория ​ Ответственная команда …" at bounding box center [518, 106] width 486 height 453
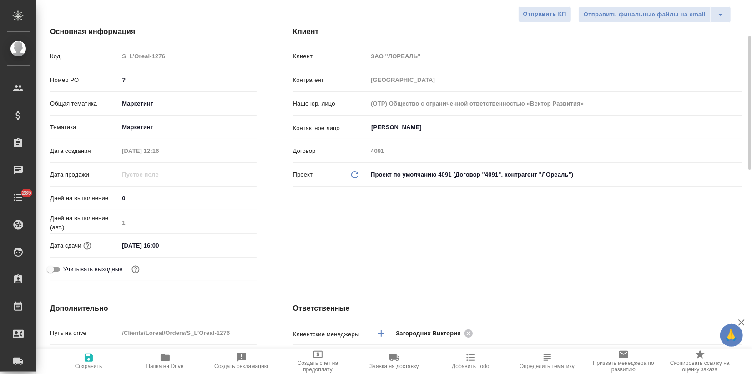
scroll to position [0, 0]
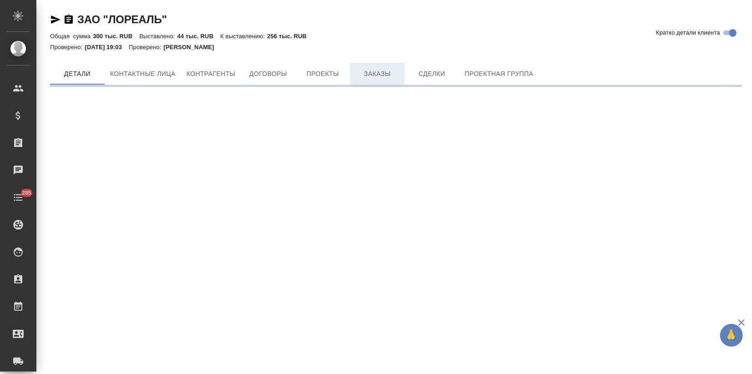
click at [381, 66] on button "Заказы" at bounding box center [377, 74] width 55 height 22
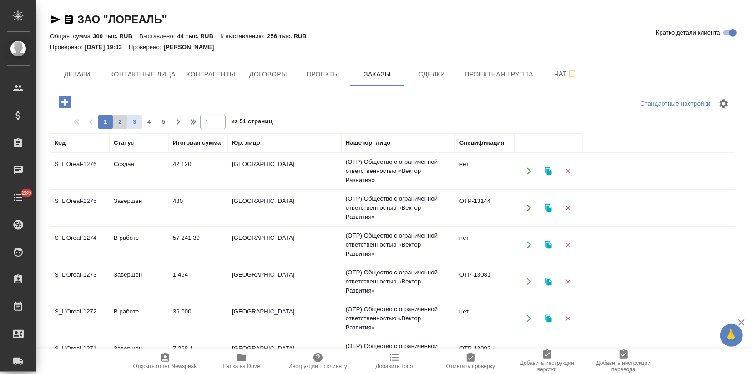
click at [127, 120] on div "1 2 3 4 5" at bounding box center [134, 122] width 73 height 15
click at [121, 120] on span "2" at bounding box center [120, 121] width 15 height 9
type input "2"
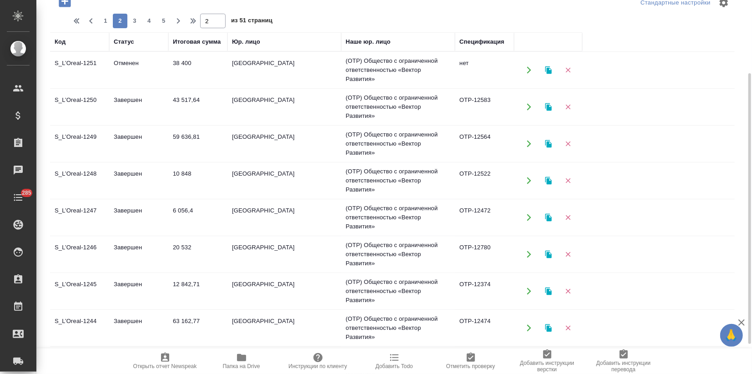
click at [96, 325] on td "S_L’Oreal-1244" at bounding box center [79, 328] width 59 height 32
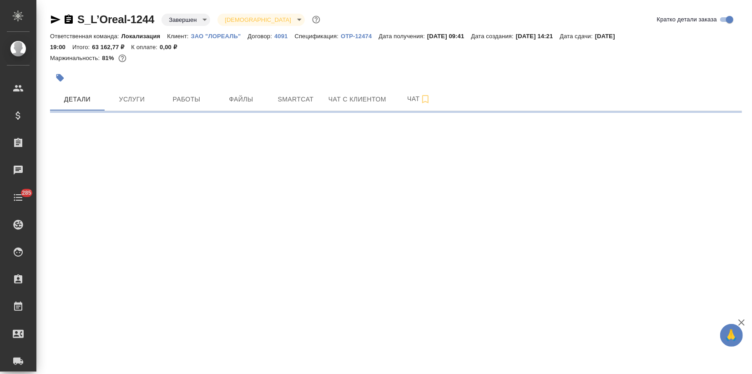
select select "RU"
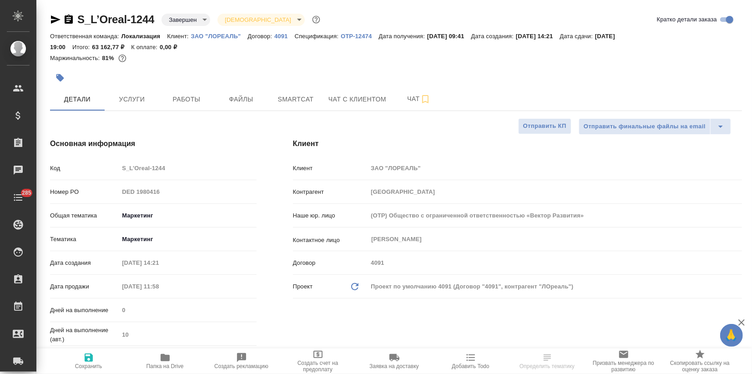
type textarea "x"
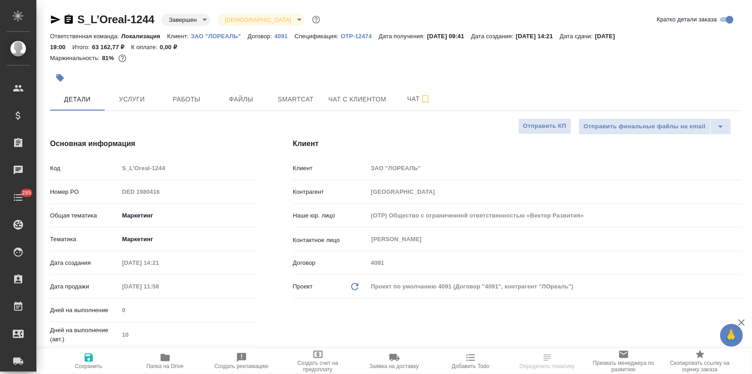
type textarea "x"
click at [173, 359] on span "Папка на Drive" at bounding box center [165, 360] width 66 height 17
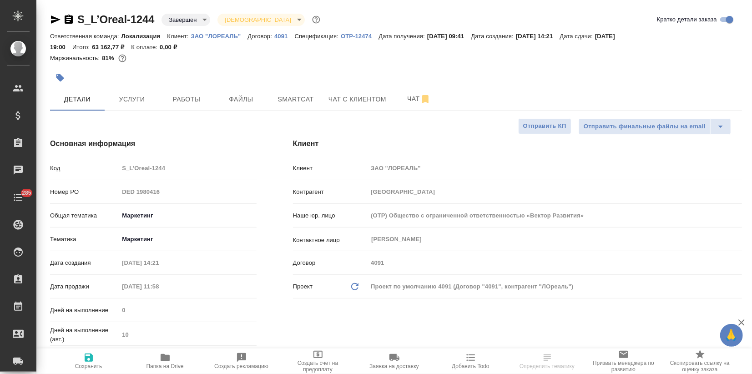
type textarea "x"
select select "RU"
type textarea "x"
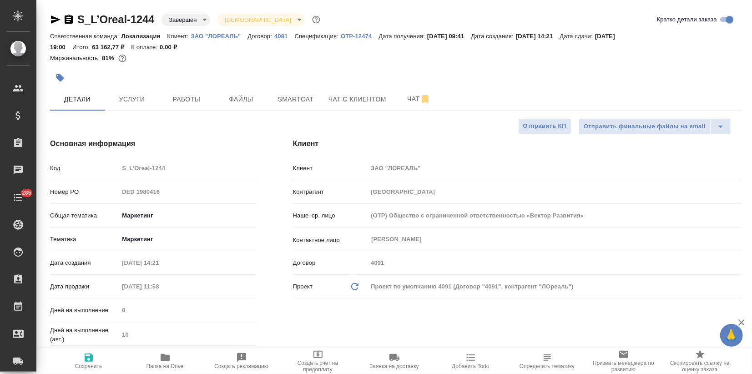
type textarea "x"
drag, startPoint x: 157, startPoint y: 15, endPoint x: 55, endPoint y: 13, distance: 101.5
click at [55, 13] on div "S_L’Oreal-1244 Завершен closed Святая троица holyTrinity" at bounding box center [186, 19] width 272 height 15
copy link "S_L’Oreal-1244"
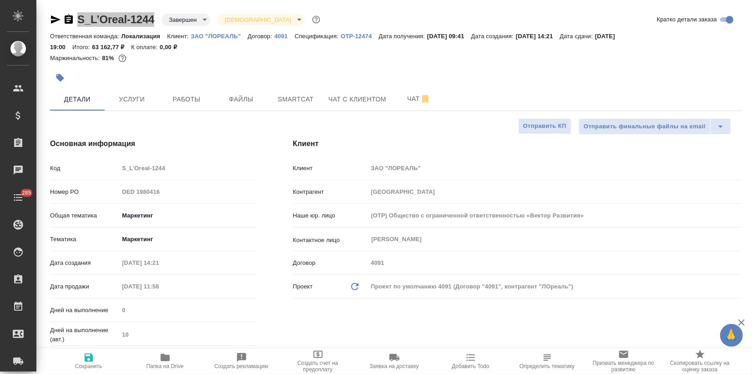
type textarea "x"
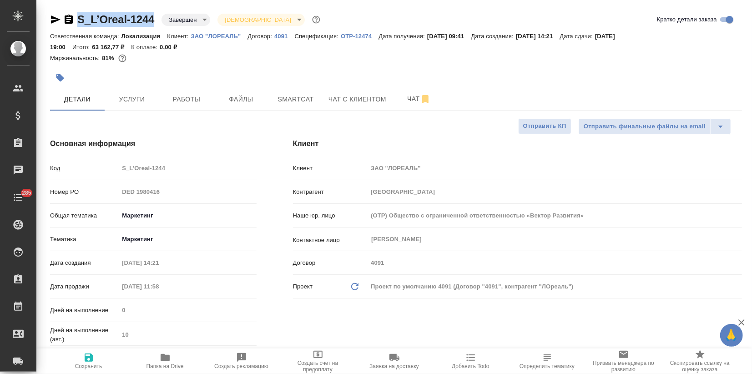
type textarea "x"
